Goal: Information Seeking & Learning: Learn about a topic

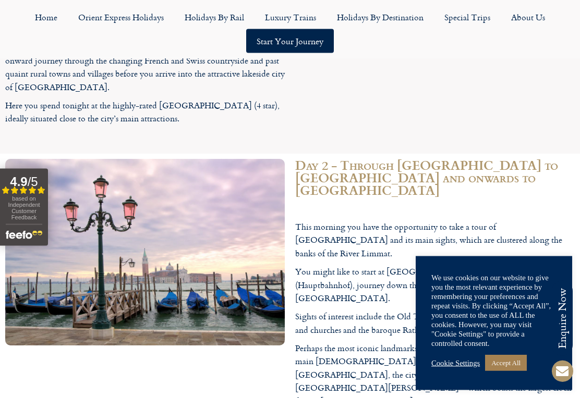
scroll to position [1314, 0]
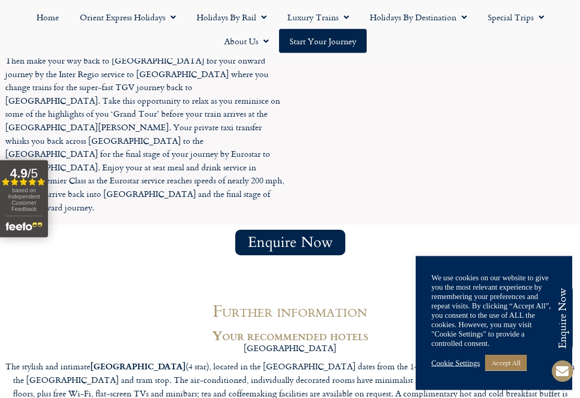
scroll to position [3826, 0]
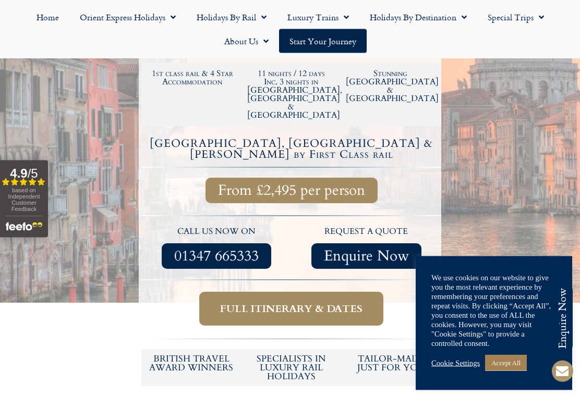
scroll to position [0, 0]
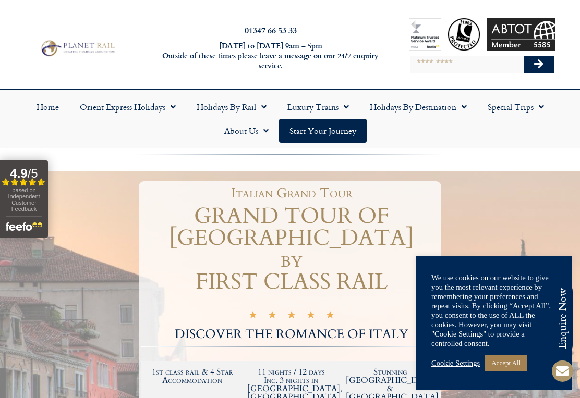
click at [112, 108] on link "Orient Express Holidays" at bounding box center [127, 107] width 117 height 24
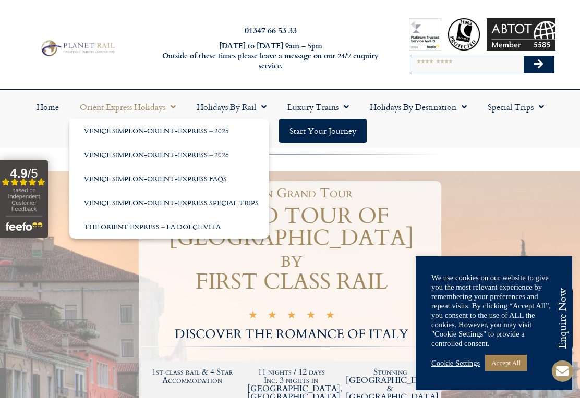
click at [109, 150] on link "Venice Simplon-Orient-Express – 2026" at bounding box center [169, 155] width 200 height 24
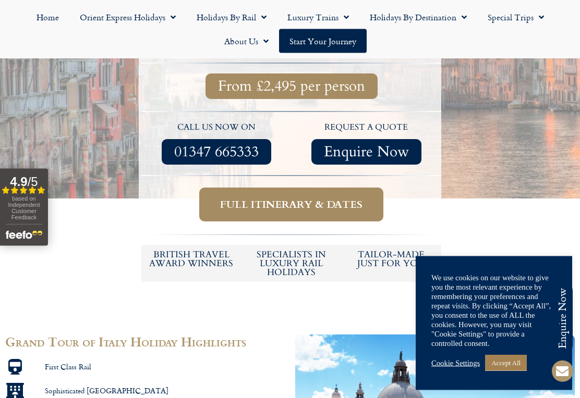
scroll to position [403, 0]
click at [360, 250] on h5 "tailor-made just for you" at bounding box center [391, 259] width 90 height 18
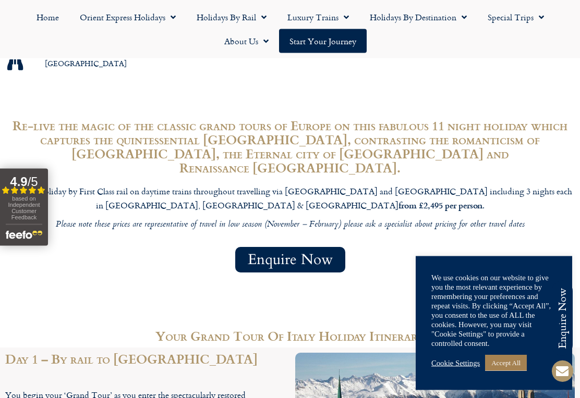
scroll to position [899, 0]
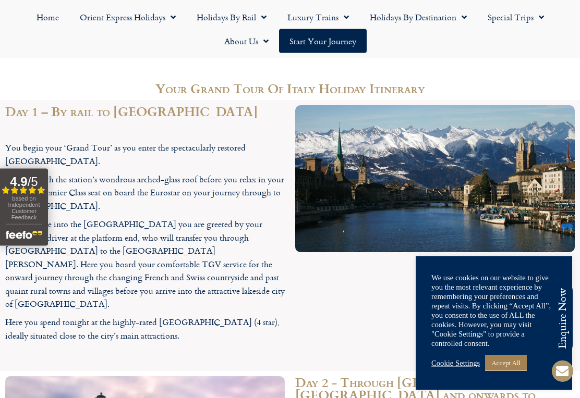
click at [22, 202] on div "based on Independent Customer Feedback" at bounding box center [24, 210] width 37 height 29
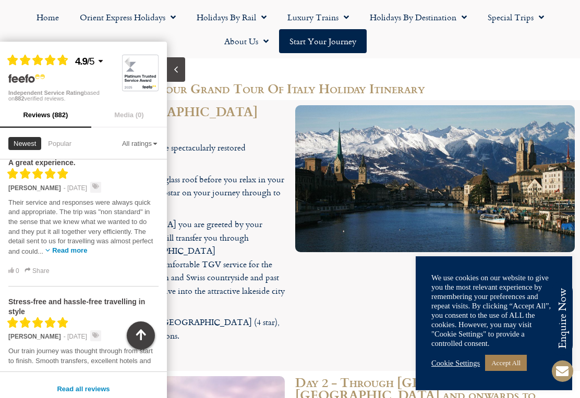
scroll to position [14, 0]
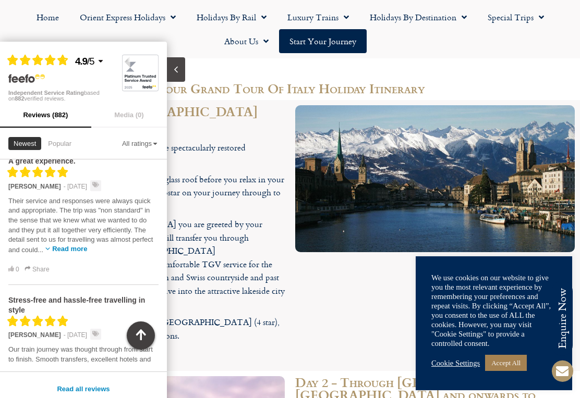
click at [131, 337] on button "button" at bounding box center [141, 336] width 28 height 28
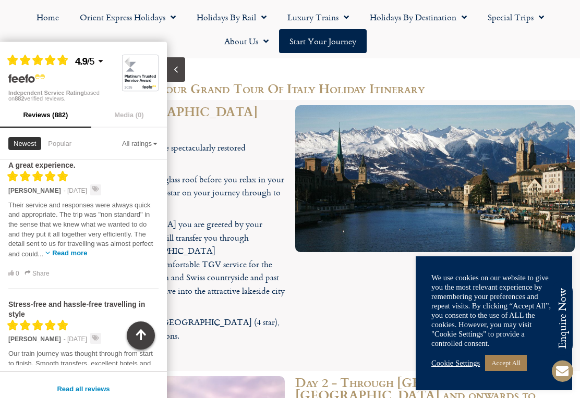
scroll to position [0, 0]
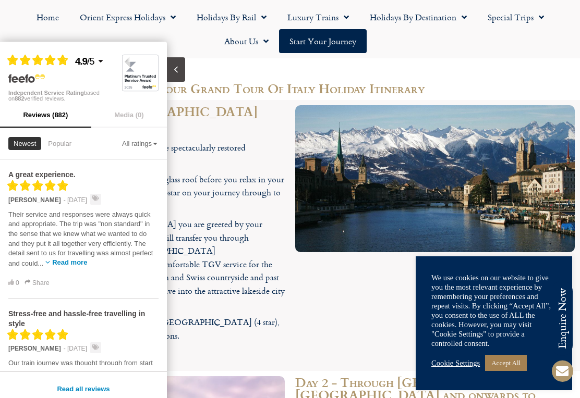
click at [8, 37] on ul "Home Orient Express Holidays Venice Simplon-Orient-Express – 2025 [GEOGRAPHIC_D…" at bounding box center [290, 29] width 570 height 48
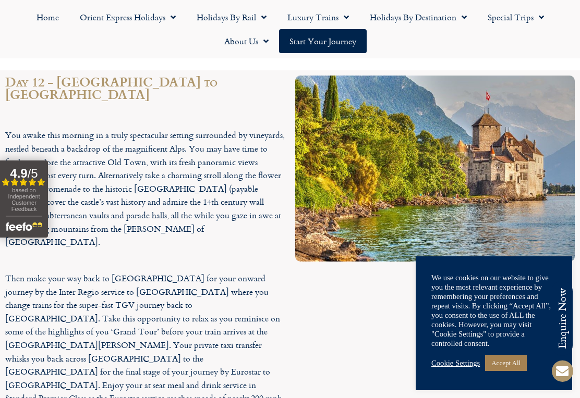
scroll to position [3608, 0]
click at [409, 15] on link "Holidays by Destination" at bounding box center [418, 17] width 118 height 24
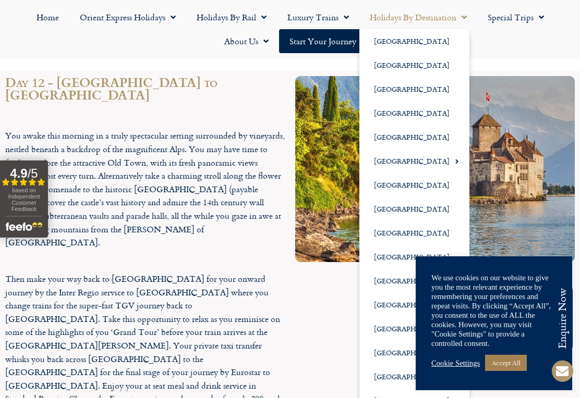
click at [45, 19] on link "Home" at bounding box center [47, 17] width 43 height 24
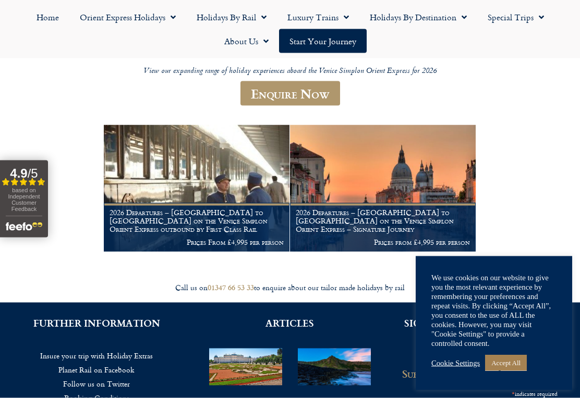
scroll to position [136, 0]
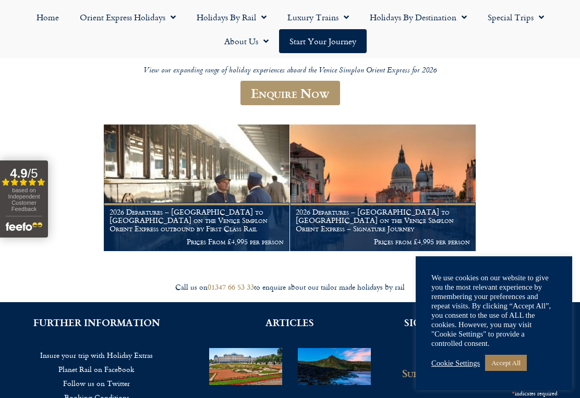
click at [158, 227] on h1 "2026 Departures – Venice to London on the Venice Simplon Orient Express outboun…" at bounding box center [197, 220] width 174 height 25
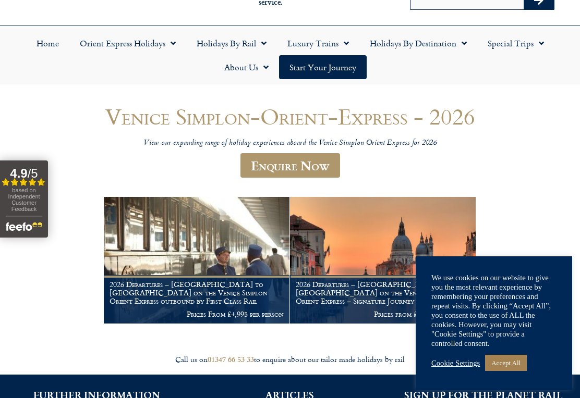
scroll to position [0, 0]
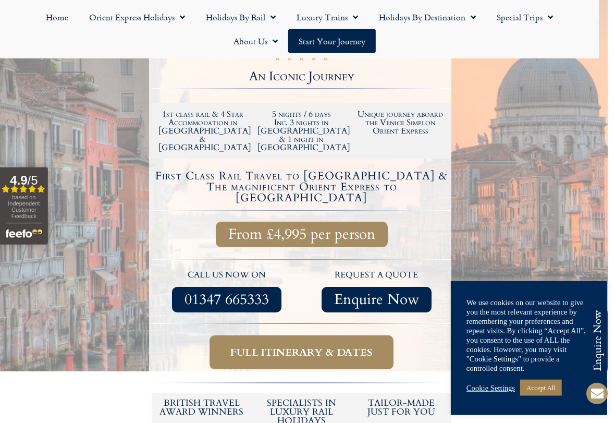
scroll to position [263, 7]
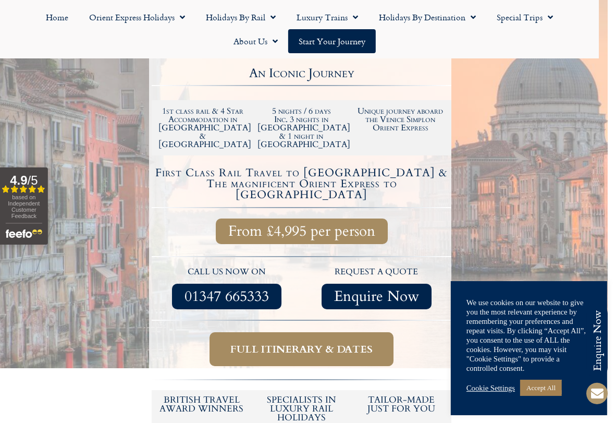
click at [269, 343] on span "Full itinerary & dates" at bounding box center [302, 349] width 142 height 13
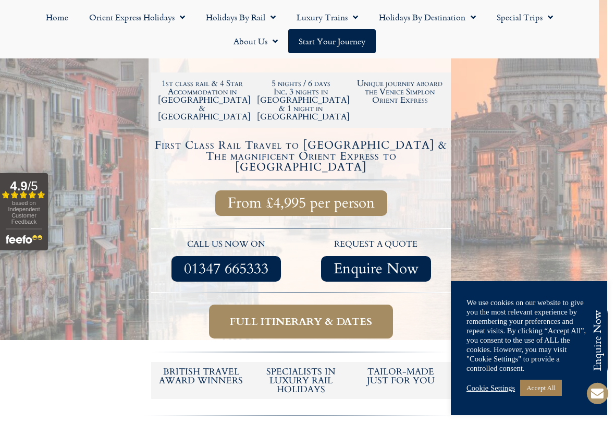
click at [261, 315] on span "Full itinerary & dates" at bounding box center [301, 321] width 142 height 13
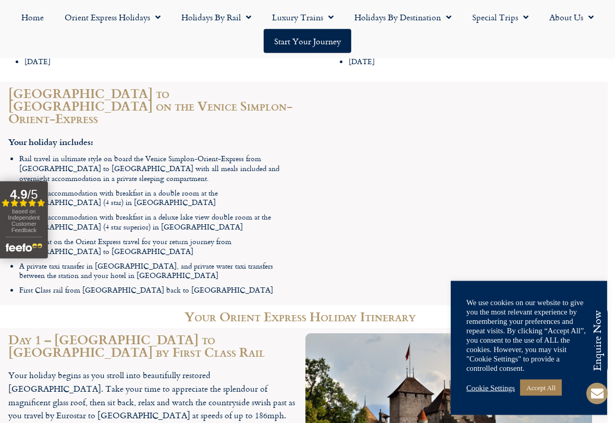
scroll to position [1408, 7]
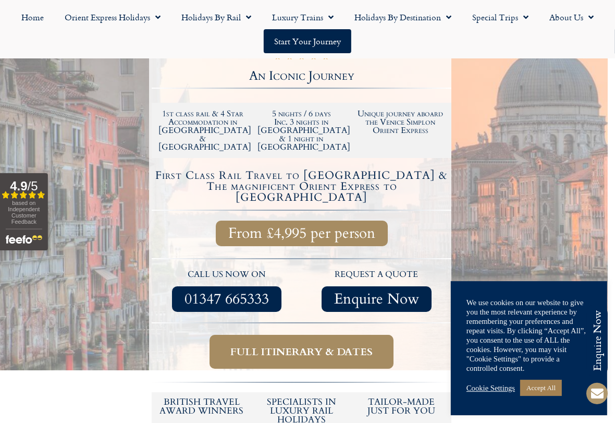
scroll to position [248, 7]
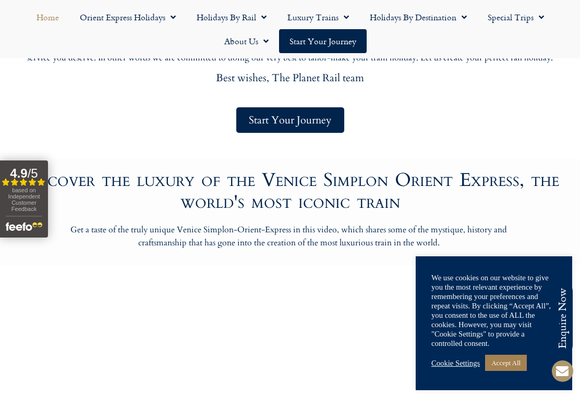
scroll to position [588, 0]
